Goal: Navigation & Orientation: Understand site structure

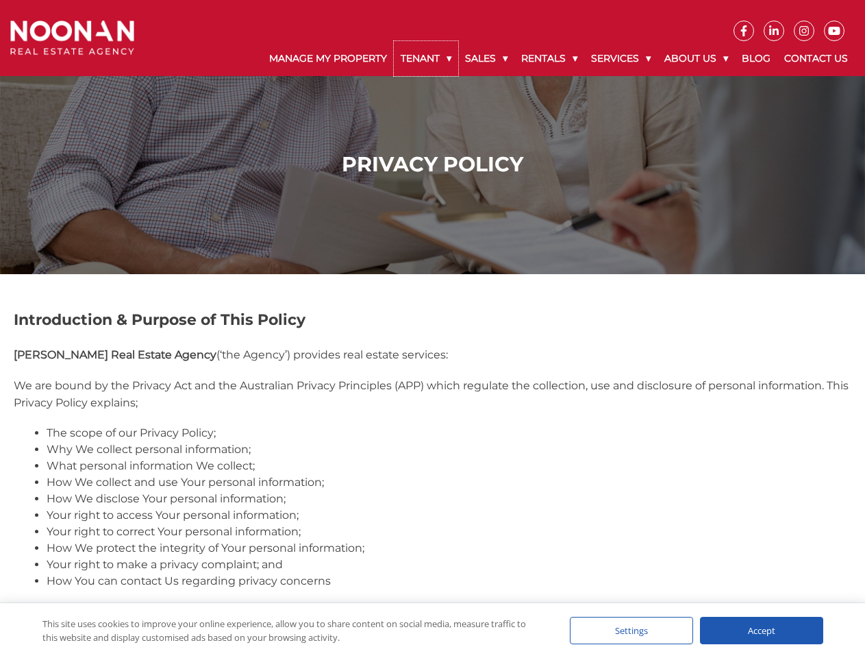
click at [426, 58] on link "Tenant" at bounding box center [426, 58] width 64 height 35
click at [487, 58] on link "Sales" at bounding box center [486, 58] width 56 height 35
click at [550, 58] on link "Rentals" at bounding box center [549, 58] width 70 height 35
click at [623, 58] on link "Services" at bounding box center [620, 58] width 73 height 35
click at [698, 58] on link "About Us" at bounding box center [696, 58] width 77 height 35
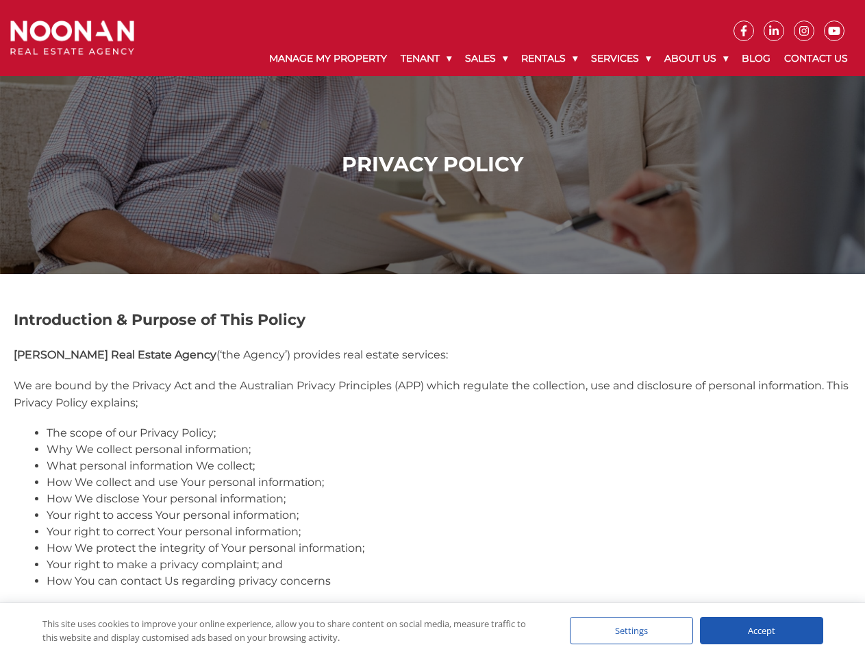
click at [632, 630] on div "Settings" at bounding box center [631, 629] width 123 height 27
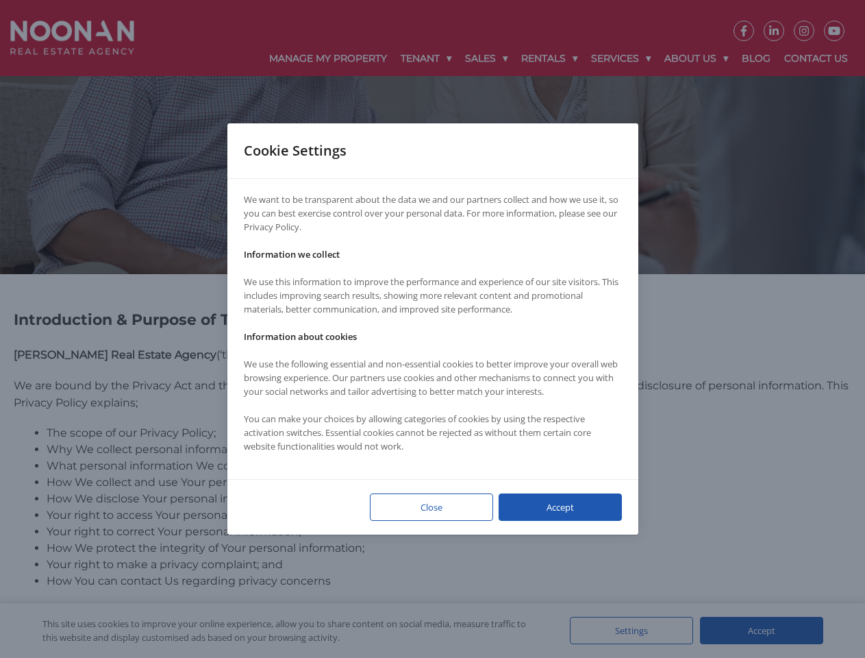
click at [762, 630] on div at bounding box center [432, 329] width 865 height 658
